Goal: Task Accomplishment & Management: Manage account settings

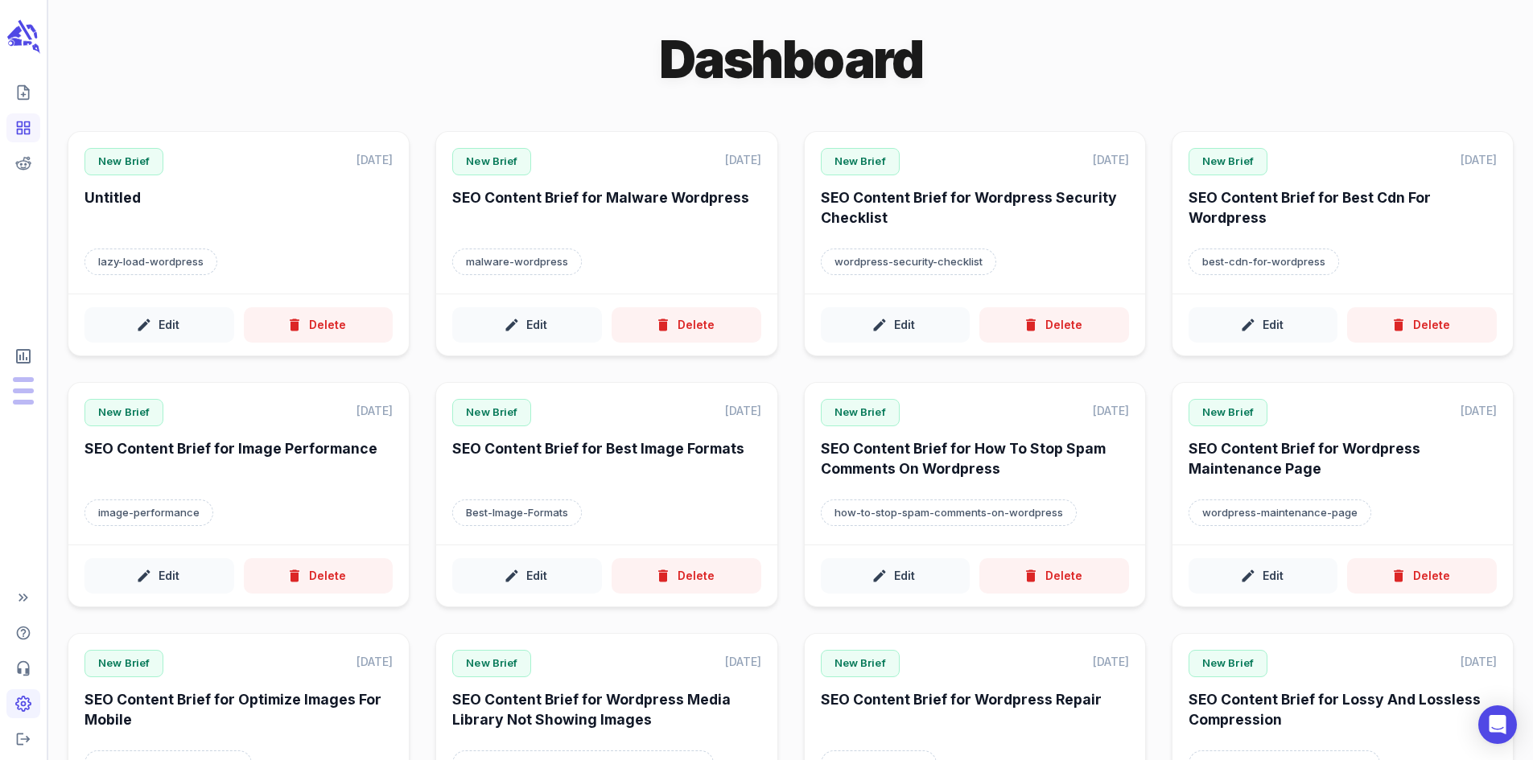
click at [23, 703] on icon "Adjust your account settings" at bounding box center [23, 704] width 16 height 16
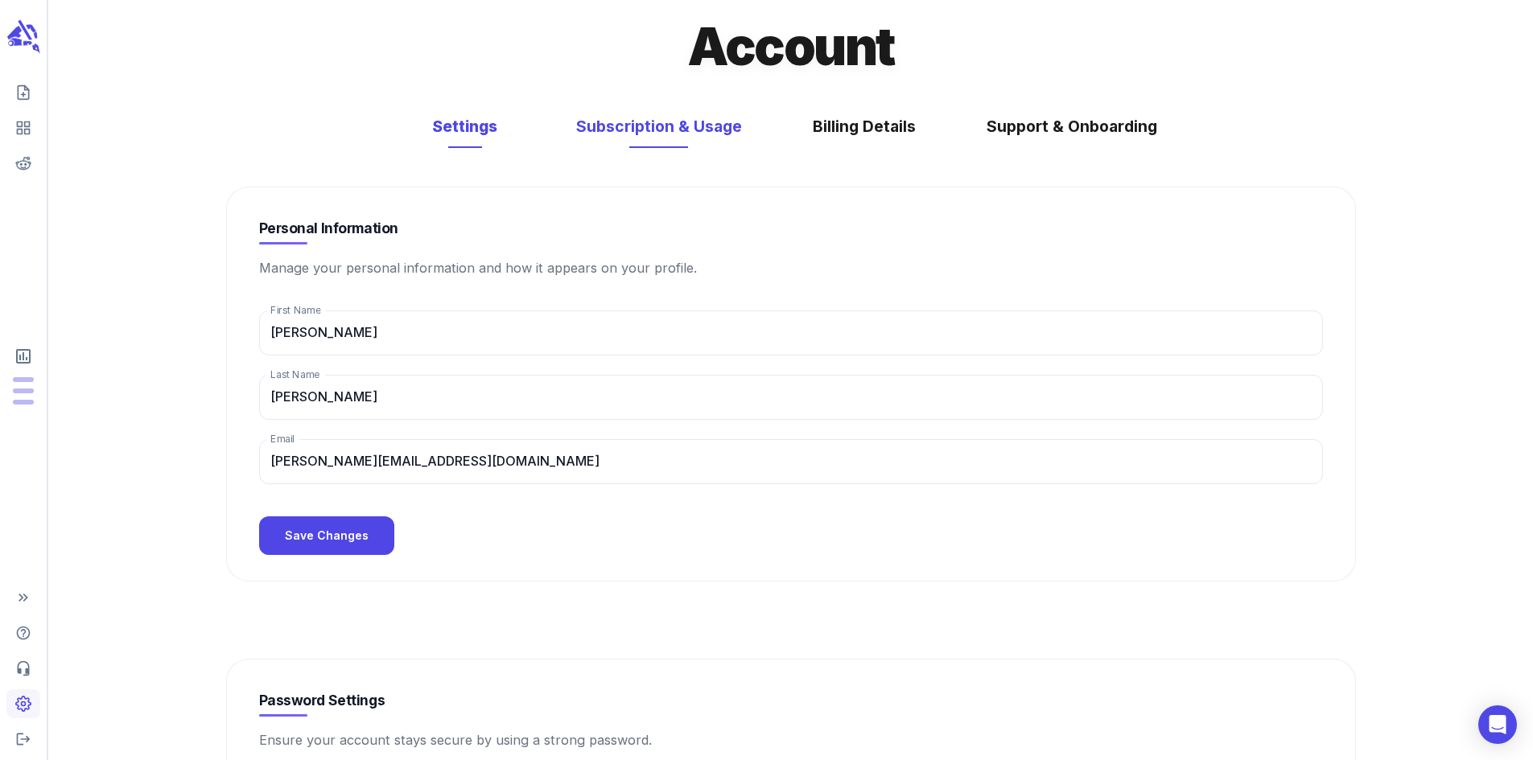
click at [690, 131] on button "Subscription & Usage" at bounding box center [659, 126] width 198 height 43
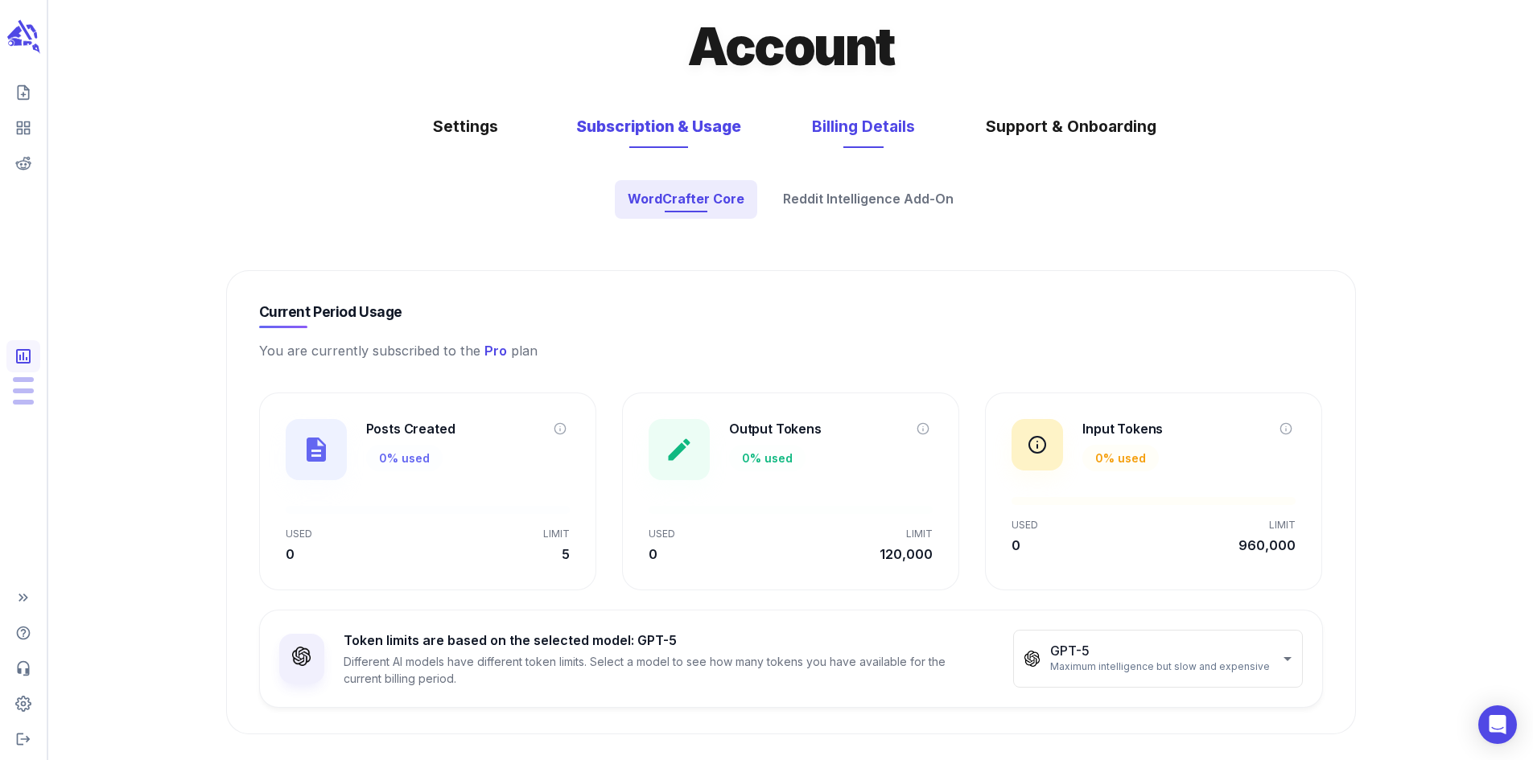
click at [867, 135] on button "Billing Details" at bounding box center [863, 126] width 135 height 43
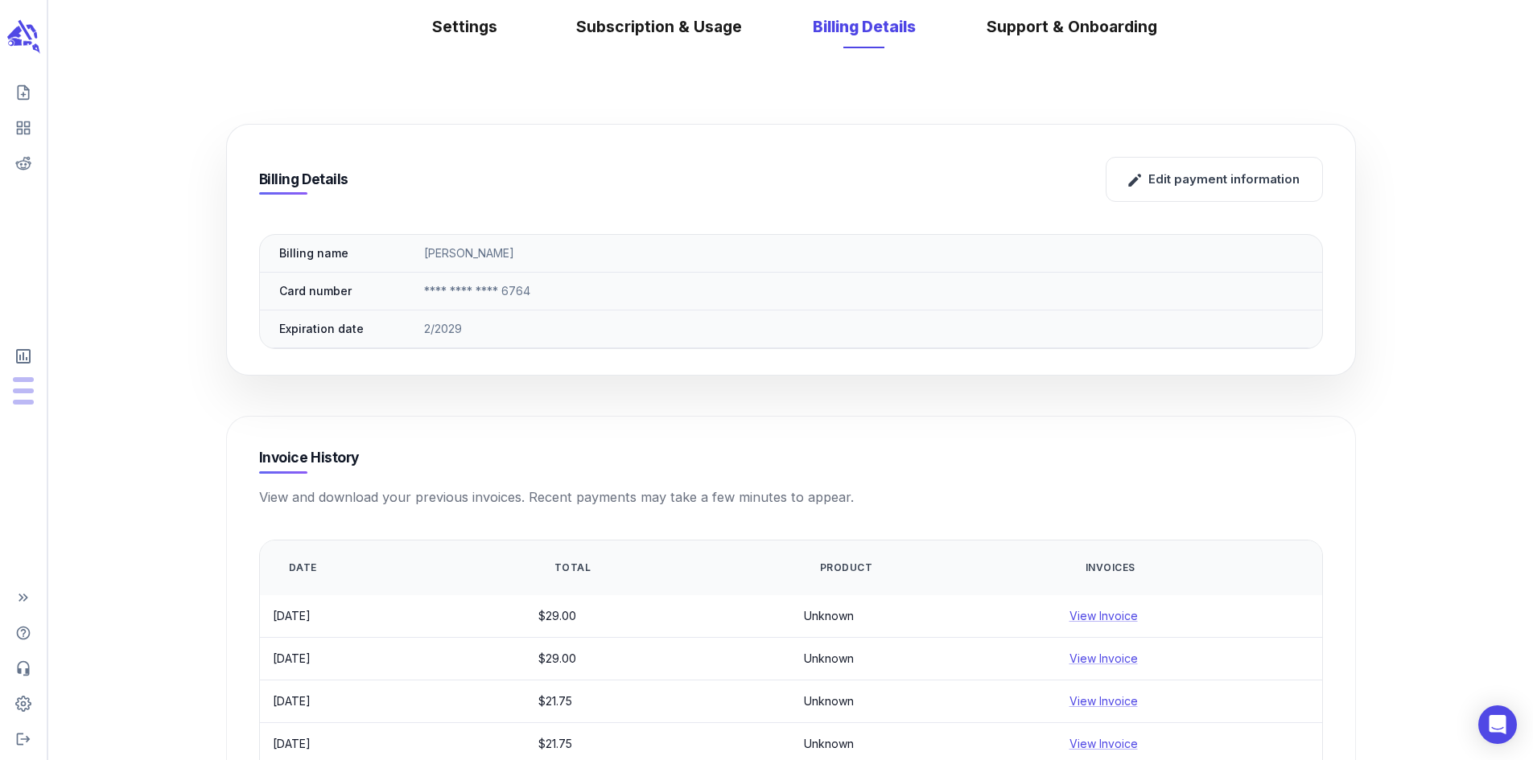
scroll to position [235, 0]
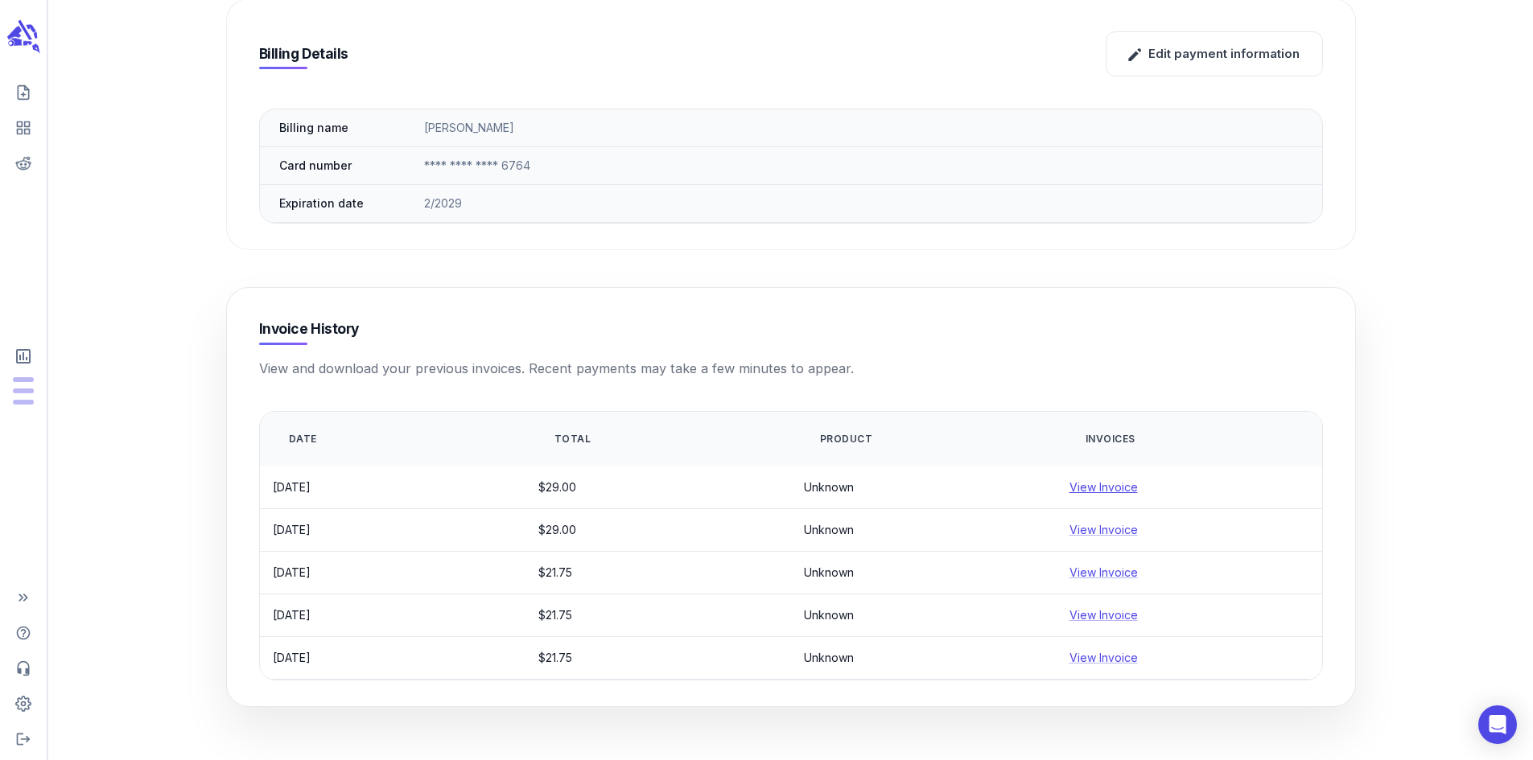
click at [1115, 490] on link "View Invoice" at bounding box center [1103, 487] width 68 height 14
